Goal: Task Accomplishment & Management: Complete application form

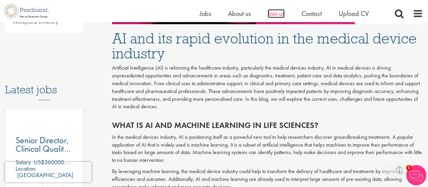
click at [278, 16] on span "Join us" at bounding box center [276, 13] width 17 height 9
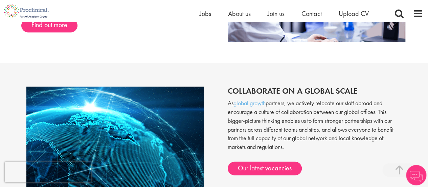
scroll to position [653, 0]
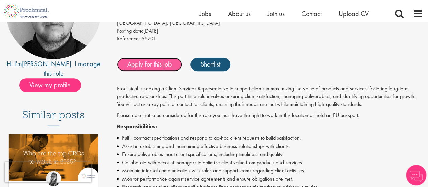
click at [155, 64] on link "Apply for this job" at bounding box center [149, 65] width 65 height 14
click at [152, 64] on link "Apply for this job" at bounding box center [149, 65] width 65 height 14
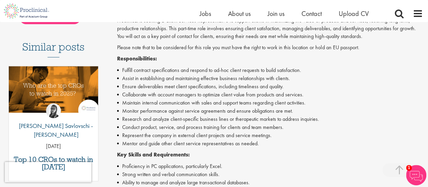
scroll to position [17, 0]
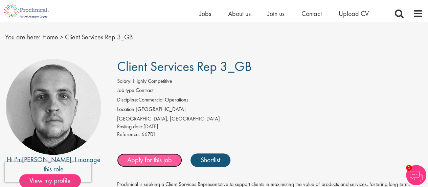
click at [152, 157] on link "Apply for this job" at bounding box center [149, 160] width 65 height 14
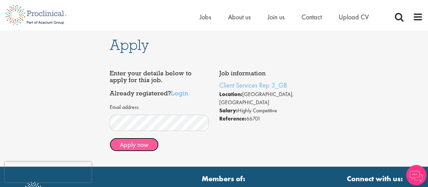
click at [138, 148] on button "Apply now" at bounding box center [134, 144] width 49 height 14
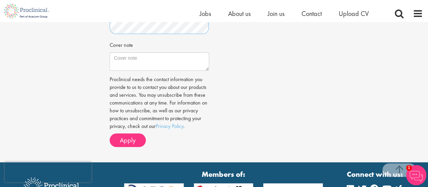
scroll to position [263, 0]
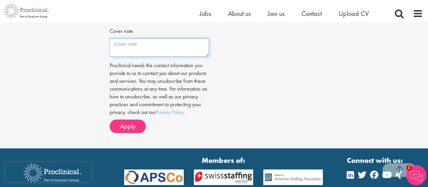
click at [167, 46] on textarea "Cover note" at bounding box center [160, 47] width 100 height 18
paste textarea "gisellenketiah@gmail.com Telephone: 07495967410 Dear Harry Budge, Having recent…"
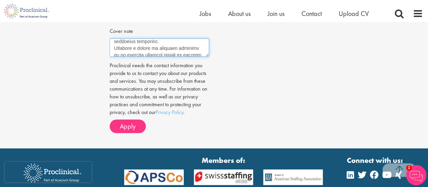
scroll to position [228, 0]
drag, startPoint x: 183, startPoint y: 49, endPoint x: 206, endPoint y: 54, distance: 23.7
click at [206, 54] on textarea "Cover note" at bounding box center [160, 47] width 100 height 18
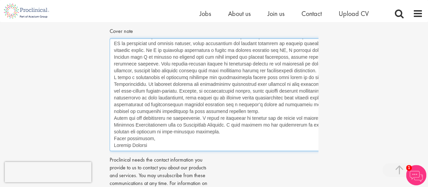
scroll to position [145, 0]
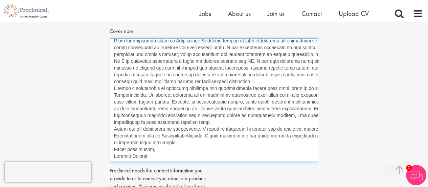
drag, startPoint x: 206, startPoint y: 54, endPoint x: 406, endPoint y: 160, distance: 226.3
click at [406, 160] on div "Apply Job information Client Services Rep 3_GB Location: London, England Salary…" at bounding box center [214, 6] width 438 height 494
click at [163, 111] on textarea "Cover note" at bounding box center [260, 99] width 300 height 123
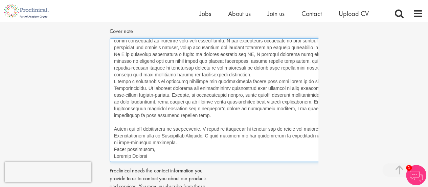
click at [163, 138] on textarea "Cover note" at bounding box center [260, 99] width 300 height 123
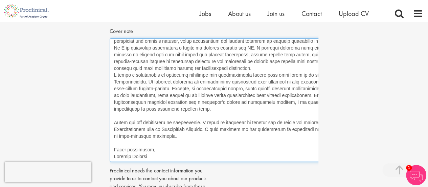
click at [256, 67] on textarea "Cover note" at bounding box center [260, 99] width 300 height 123
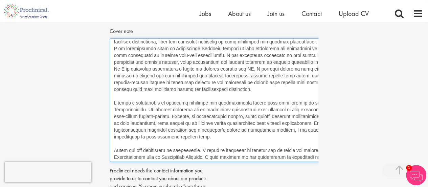
scroll to position [117, 0]
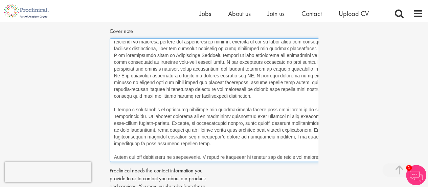
click at [251, 48] on textarea "Cover note" at bounding box center [260, 99] width 300 height 123
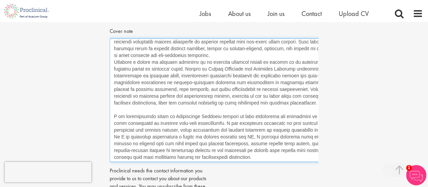
scroll to position [57, 0]
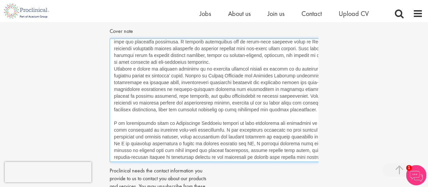
click at [235, 65] on textarea "Cover note" at bounding box center [260, 99] width 300 height 123
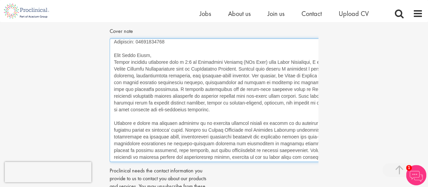
scroll to position [2, 0]
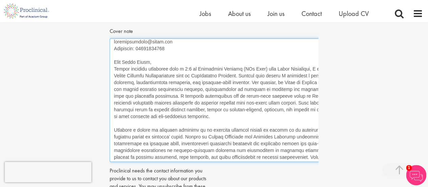
click at [176, 63] on textarea "Cover note" at bounding box center [260, 99] width 300 height 123
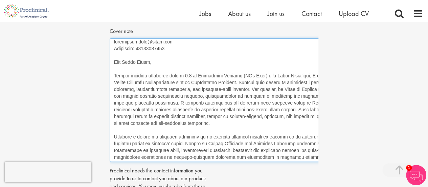
click at [243, 152] on textarea "Cover note" at bounding box center [260, 99] width 300 height 123
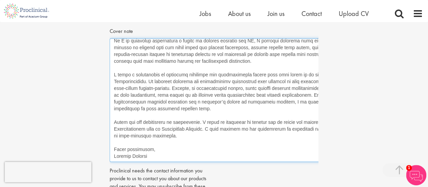
scroll to position [183, 0]
click at [173, 114] on textarea "Cover note" at bounding box center [260, 99] width 300 height 123
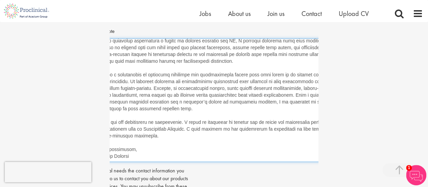
scroll to position [0, 27]
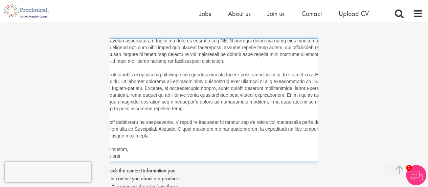
click at [230, 113] on textarea "Cover note" at bounding box center [233, 99] width 300 height 123
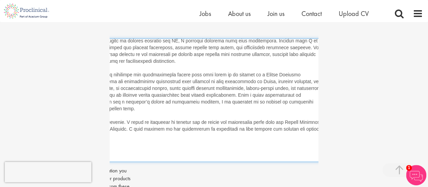
scroll to position [0, 4]
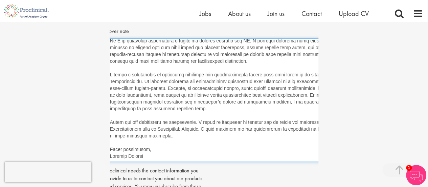
click at [236, 110] on textarea "Cover note" at bounding box center [256, 99] width 300 height 123
click at [198, 120] on textarea "Cover note" at bounding box center [256, 99] width 300 height 123
click at [159, 119] on textarea "Cover note" at bounding box center [256, 99] width 300 height 123
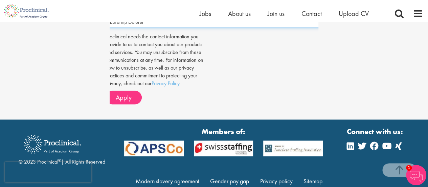
scroll to position [416, 0]
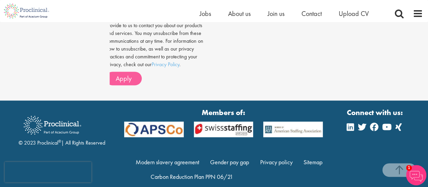
type textarea "gisellenketiah@gmail.com Telephone: 07495967410 Dear Harry Budge, Having recent…"
click at [133, 75] on button "Apply" at bounding box center [124, 78] width 36 height 14
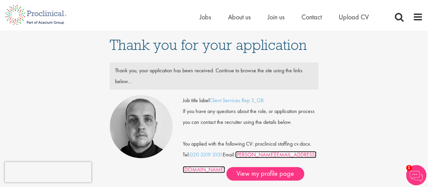
click at [259, 153] on link "[PERSON_NAME][EMAIL_ADDRESS][DOMAIN_NAME]" at bounding box center [250, 162] width 134 height 22
